Goal: Information Seeking & Learning: Learn about a topic

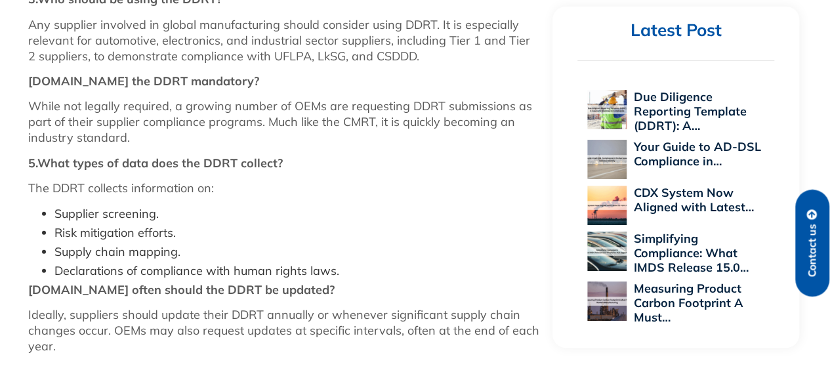
scroll to position [1640, 0]
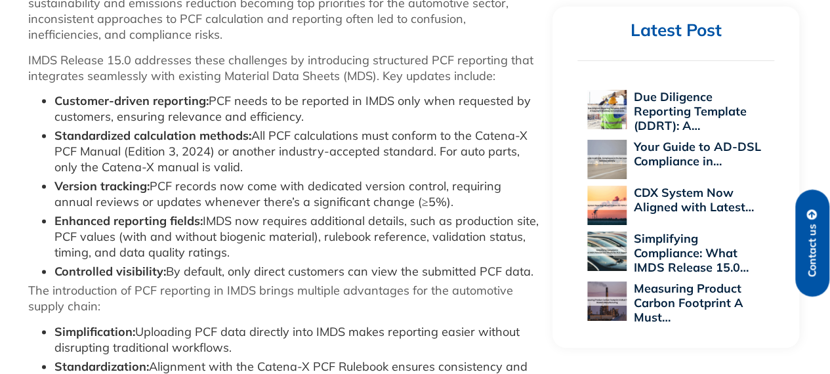
scroll to position [853, 0]
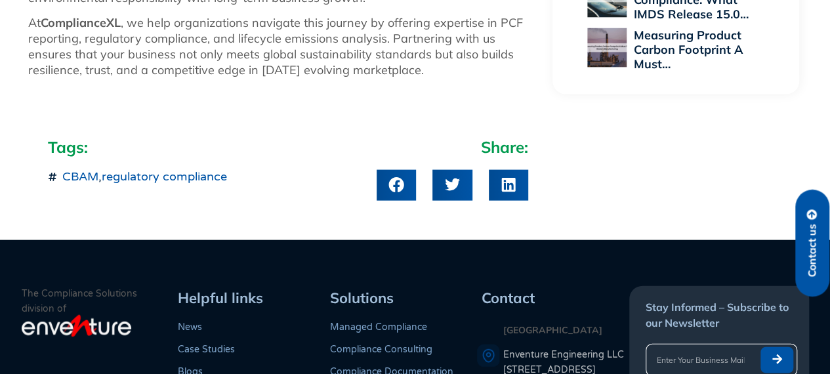
scroll to position [1378, 0]
